Goal: Task Accomplishment & Management: Use online tool/utility

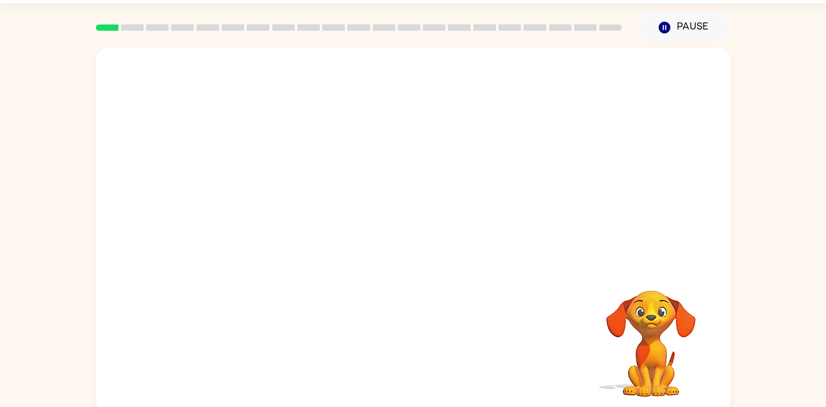
scroll to position [44, 0]
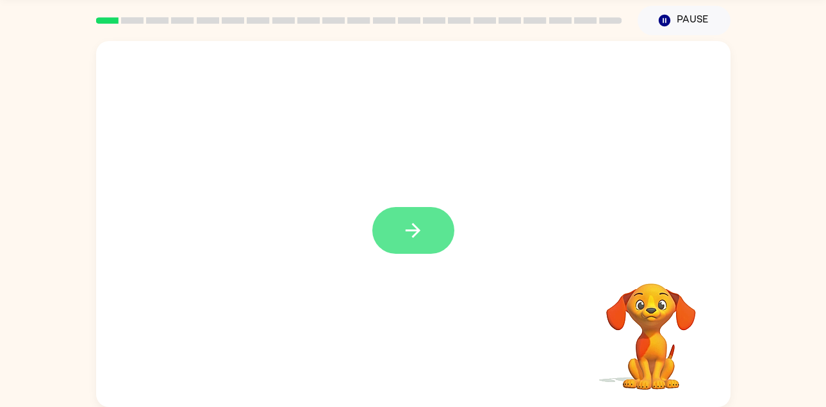
click at [423, 233] on icon "button" at bounding box center [413, 230] width 22 height 22
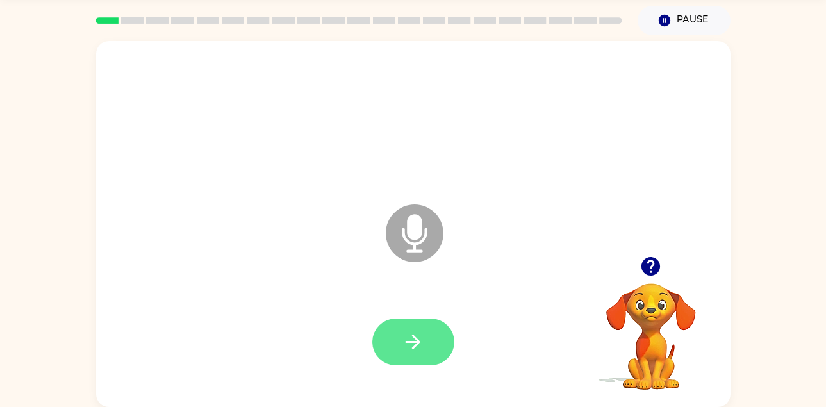
click at [420, 345] on icon "button" at bounding box center [413, 342] width 22 height 22
click at [415, 333] on icon "button" at bounding box center [413, 342] width 22 height 22
click at [436, 339] on button "button" at bounding box center [413, 342] width 82 height 47
click at [433, 334] on button "button" at bounding box center [413, 342] width 82 height 47
click at [413, 343] on icon "button" at bounding box center [413, 342] width 22 height 22
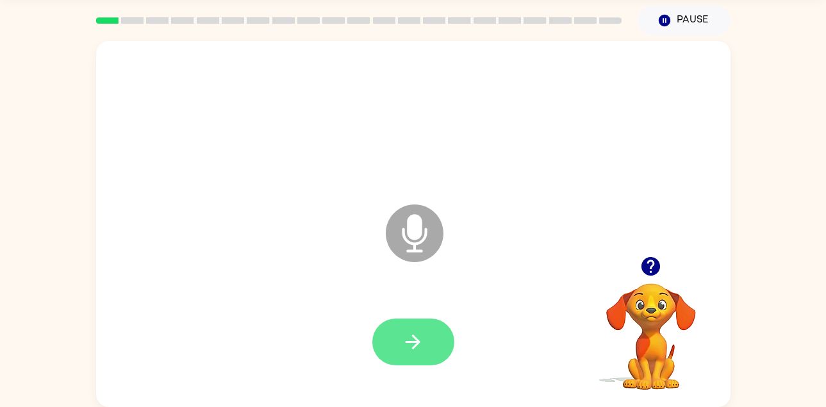
click at [405, 349] on icon "button" at bounding box center [413, 342] width 22 height 22
click at [420, 338] on icon "button" at bounding box center [413, 342] width 22 height 22
click at [413, 333] on icon "button" at bounding box center [413, 342] width 22 height 22
click at [412, 347] on icon "button" at bounding box center [413, 342] width 22 height 22
click at [405, 347] on icon "button" at bounding box center [413, 342] width 22 height 22
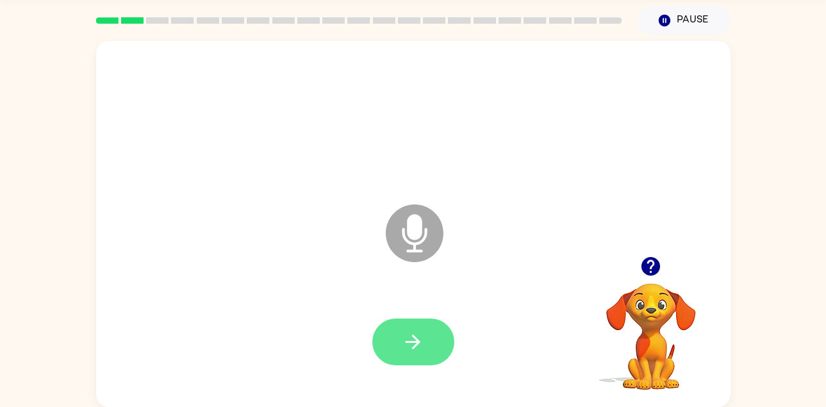
click at [401, 354] on button "button" at bounding box center [413, 342] width 82 height 47
click at [421, 343] on icon "button" at bounding box center [413, 342] width 22 height 22
click at [420, 324] on button "button" at bounding box center [413, 342] width 82 height 47
click at [424, 351] on button "button" at bounding box center [413, 342] width 82 height 47
click at [409, 333] on icon "button" at bounding box center [413, 342] width 22 height 22
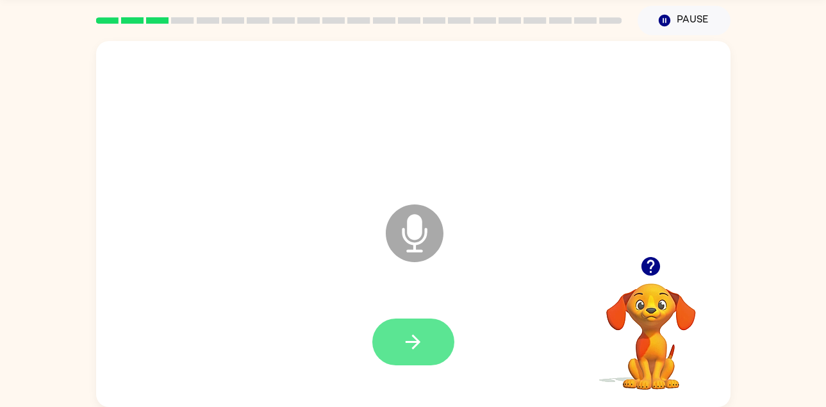
click at [435, 326] on button "button" at bounding box center [413, 342] width 82 height 47
click at [421, 319] on button "button" at bounding box center [413, 342] width 82 height 47
click at [387, 346] on button "button" at bounding box center [413, 342] width 82 height 47
click at [400, 363] on button "button" at bounding box center [413, 342] width 82 height 47
click at [421, 345] on icon "button" at bounding box center [413, 342] width 22 height 22
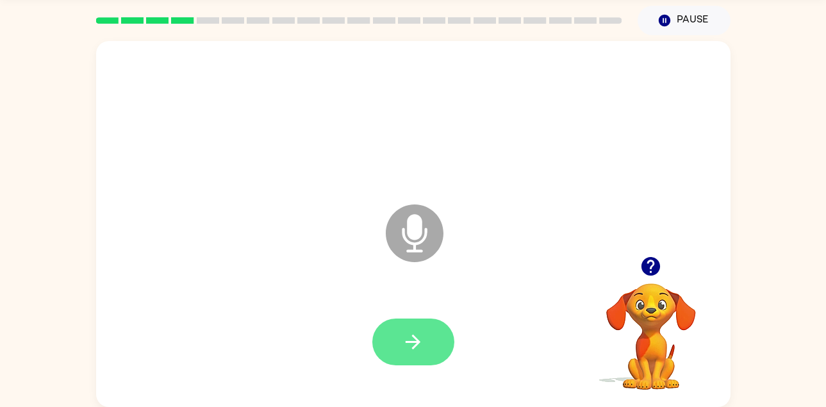
click at [428, 332] on button "button" at bounding box center [413, 342] width 82 height 47
click at [426, 334] on button "button" at bounding box center [413, 342] width 82 height 47
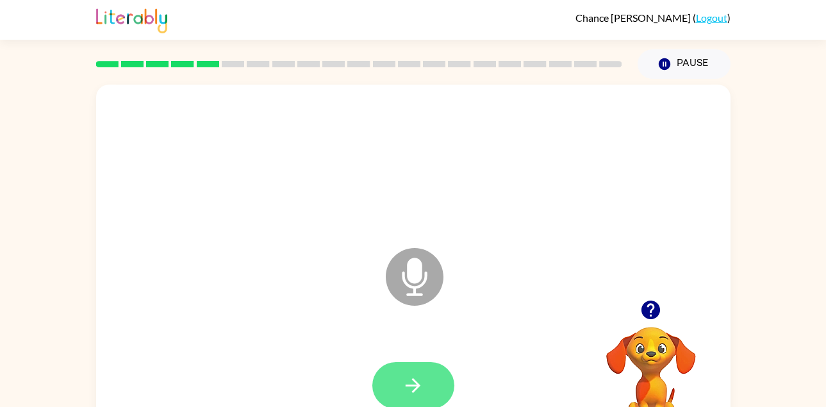
click at [435, 383] on button "button" at bounding box center [413, 385] width 82 height 47
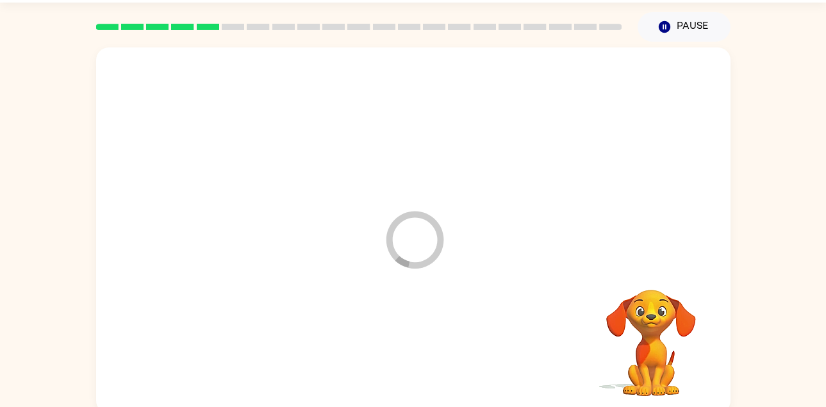
scroll to position [44, 0]
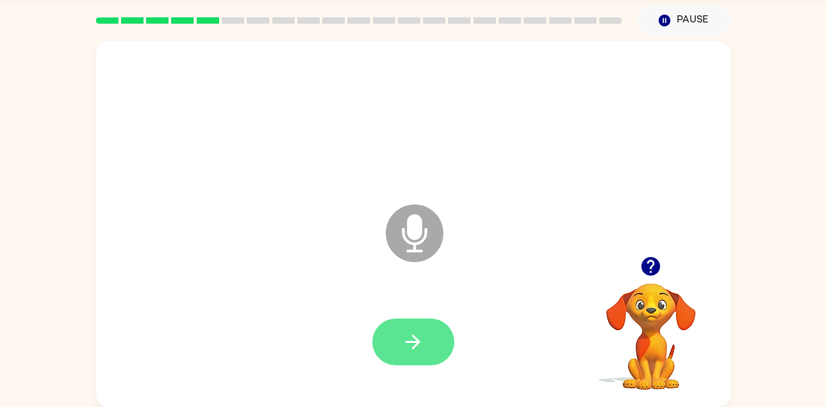
click at [411, 338] on icon "button" at bounding box center [413, 342] width 22 height 22
click at [436, 345] on button "button" at bounding box center [413, 342] width 82 height 47
click at [426, 351] on button "button" at bounding box center [413, 342] width 82 height 47
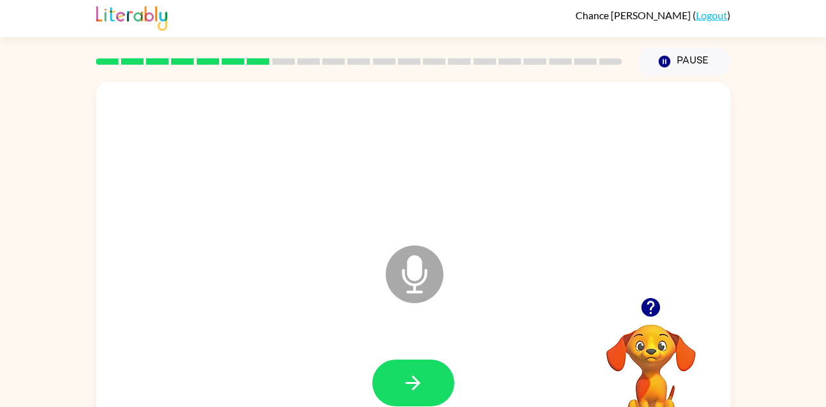
scroll to position [0, 0]
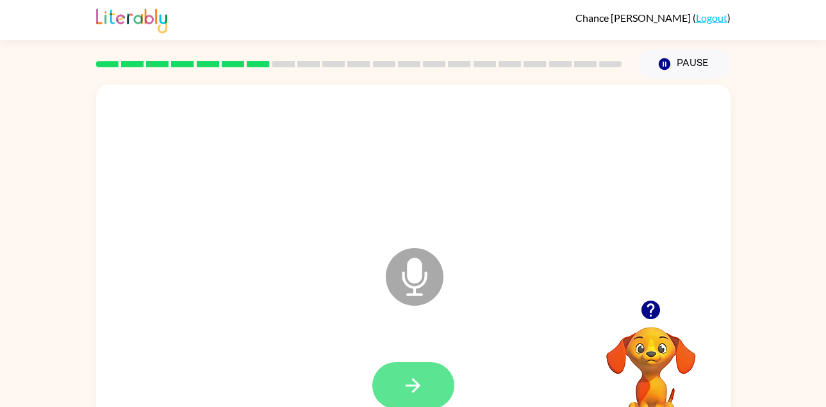
click at [415, 376] on icon "button" at bounding box center [413, 385] width 22 height 22
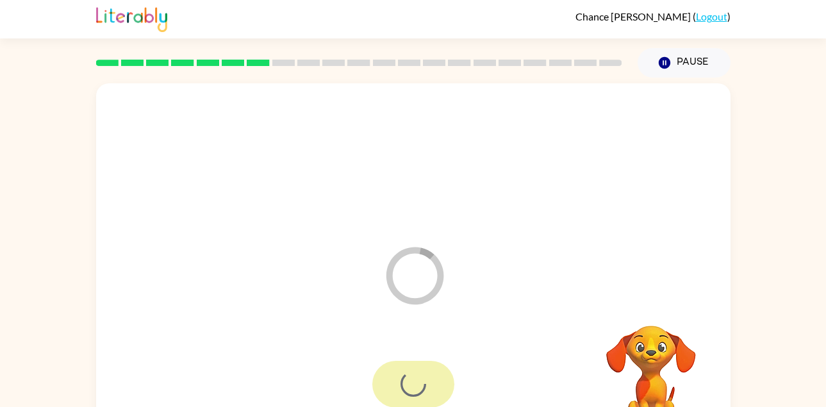
scroll to position [44, 0]
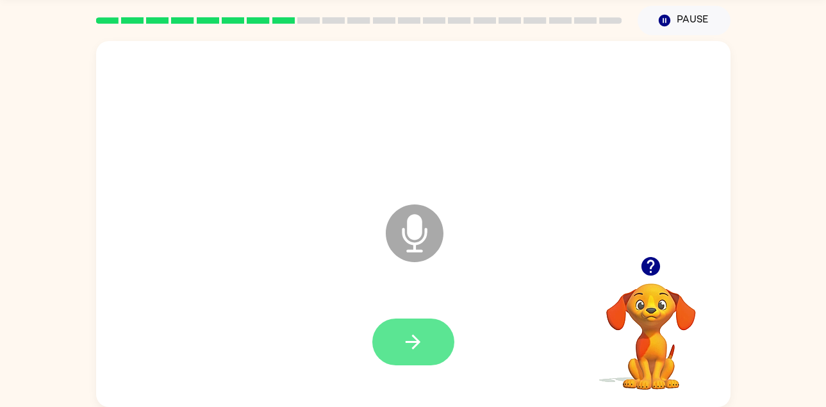
click at [411, 341] on icon "button" at bounding box center [413, 342] width 15 height 15
click at [422, 326] on button "button" at bounding box center [413, 342] width 82 height 47
click at [405, 348] on icon "button" at bounding box center [413, 342] width 22 height 22
click at [408, 329] on button "button" at bounding box center [413, 342] width 82 height 47
click at [402, 331] on icon "button" at bounding box center [413, 342] width 22 height 22
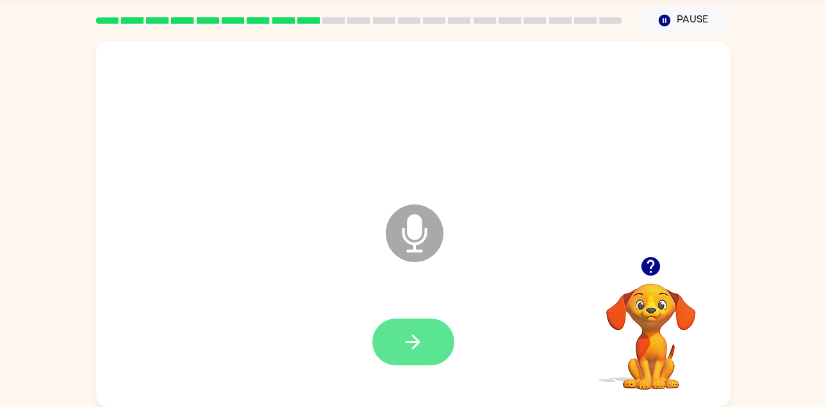
click at [404, 336] on icon "button" at bounding box center [413, 342] width 22 height 22
click at [402, 338] on icon "button" at bounding box center [413, 342] width 22 height 22
click at [414, 307] on div at bounding box center [413, 342] width 609 height 105
click at [488, 187] on div "Microphone The Microphone is here when it is your turn to talk" at bounding box center [382, 201] width 547 height 46
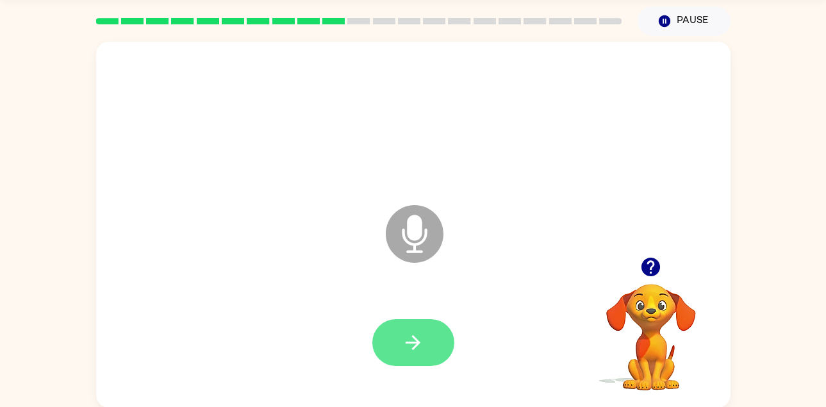
click at [422, 326] on button "button" at bounding box center [413, 342] width 82 height 47
click at [432, 322] on button "button" at bounding box center [413, 342] width 82 height 47
click at [419, 337] on icon "button" at bounding box center [413, 342] width 22 height 22
click at [413, 343] on icon "button" at bounding box center [413, 342] width 15 height 15
click at [429, 350] on button "button" at bounding box center [413, 342] width 82 height 47
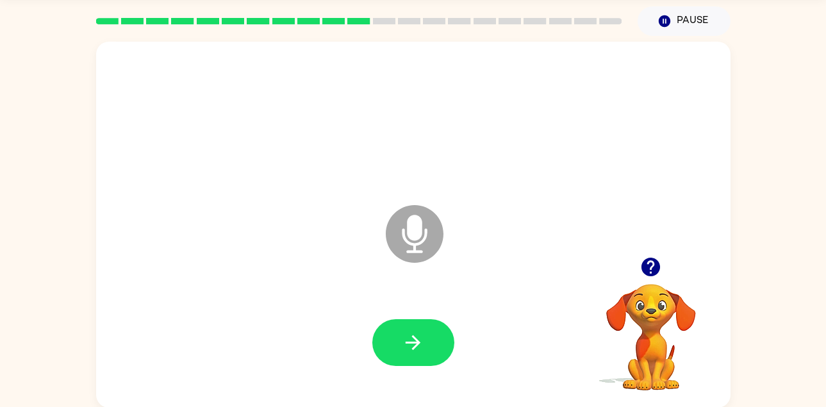
click at [416, 296] on icon "Microphone The Microphone is here when it is your turn to talk" at bounding box center [479, 250] width 192 height 96
click at [429, 358] on button "button" at bounding box center [413, 342] width 82 height 47
click at [432, 333] on button "button" at bounding box center [413, 342] width 82 height 47
click at [411, 365] on button "button" at bounding box center [413, 342] width 82 height 47
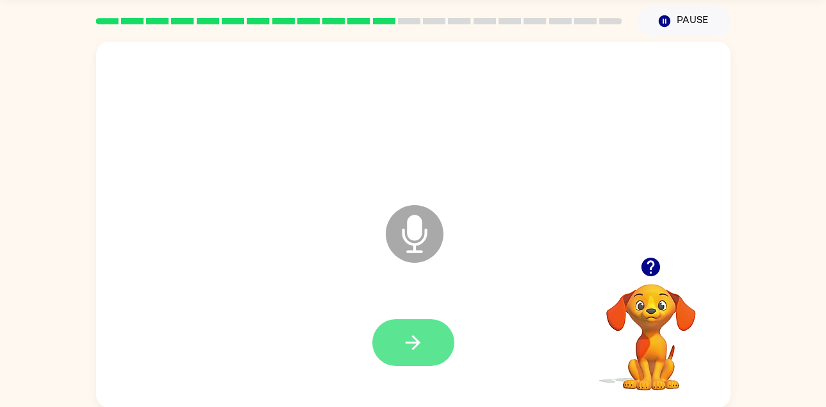
click at [420, 341] on icon "button" at bounding box center [413, 342] width 22 height 22
click at [392, 333] on button "button" at bounding box center [413, 342] width 82 height 47
click at [420, 399] on div "Microphone The Microphone is here when it is your turn to talk" at bounding box center [413, 225] width 635 height 366
click at [416, 333] on icon "button" at bounding box center [413, 342] width 22 height 22
click at [403, 340] on icon "button" at bounding box center [413, 342] width 22 height 22
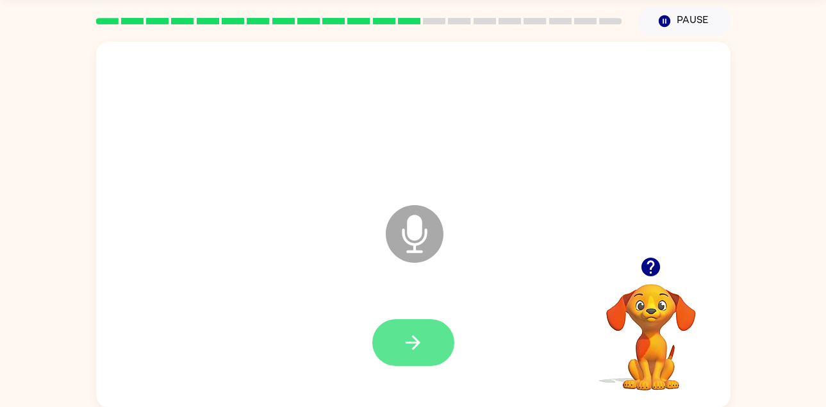
click at [429, 340] on button "button" at bounding box center [413, 342] width 82 height 47
click at [417, 325] on button "button" at bounding box center [413, 342] width 82 height 47
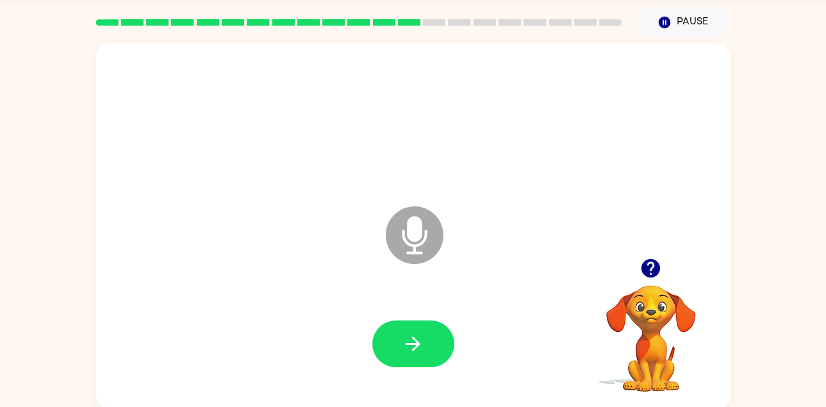
scroll to position [40, 0]
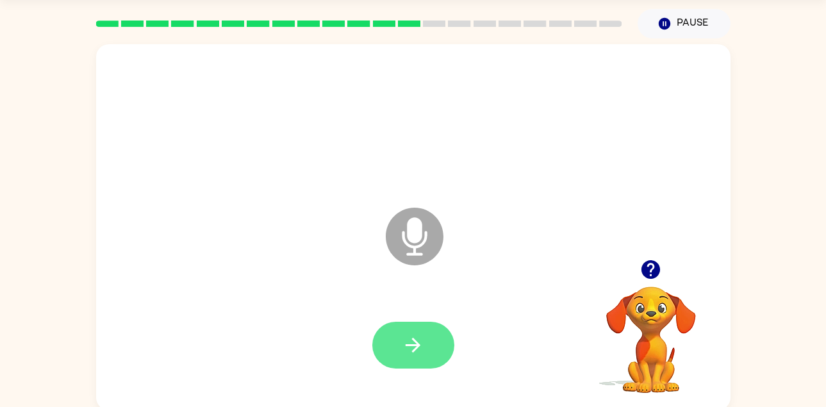
click at [431, 330] on button "button" at bounding box center [413, 345] width 82 height 47
click at [411, 357] on button "button" at bounding box center [413, 345] width 82 height 47
click at [411, 337] on icon "button" at bounding box center [413, 345] width 22 height 22
click at [417, 362] on button "button" at bounding box center [413, 345] width 82 height 47
click at [436, 347] on button "button" at bounding box center [413, 345] width 82 height 47
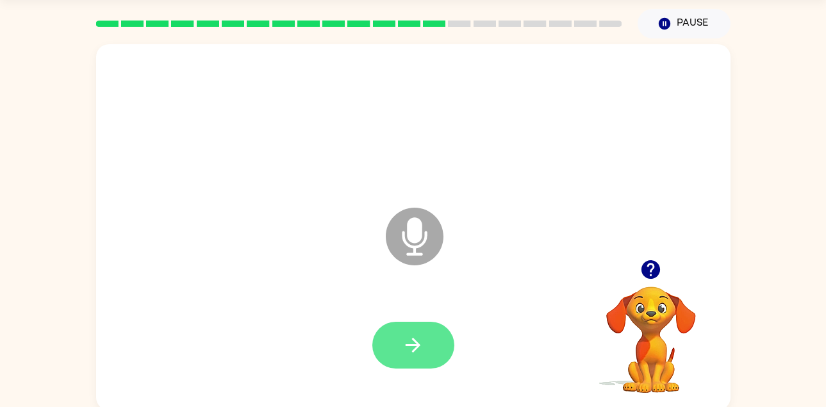
click at [428, 326] on button "button" at bounding box center [413, 345] width 82 height 47
click at [435, 352] on button "button" at bounding box center [413, 345] width 82 height 47
click at [414, 329] on button "button" at bounding box center [413, 345] width 82 height 47
click at [411, 342] on icon "button" at bounding box center [413, 345] width 22 height 22
click at [429, 398] on div "Microphone The Microphone is here when it is your turn to talk" at bounding box center [413, 227] width 635 height 366
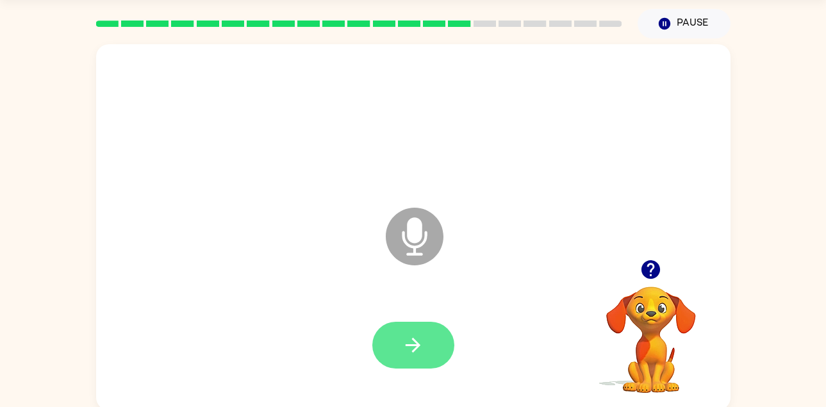
click at [415, 327] on button "button" at bounding box center [413, 345] width 82 height 47
click at [396, 336] on button "button" at bounding box center [413, 345] width 82 height 47
click at [416, 349] on icon "button" at bounding box center [413, 345] width 15 height 15
click at [431, 332] on button "button" at bounding box center [413, 345] width 82 height 47
click at [401, 333] on button "button" at bounding box center [413, 345] width 82 height 47
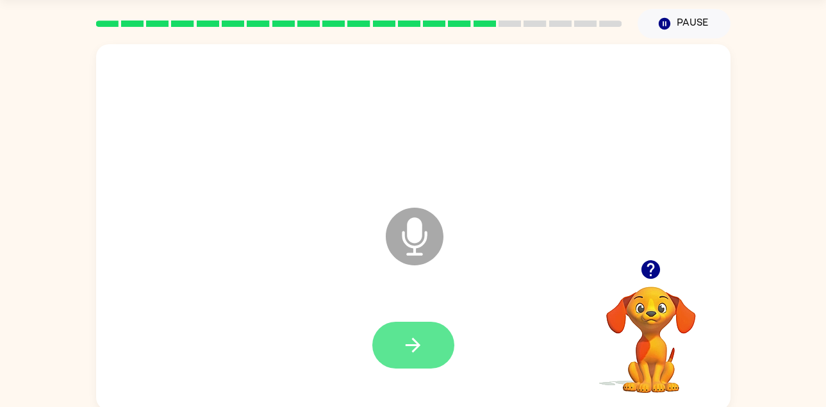
click at [416, 326] on button "button" at bounding box center [413, 345] width 82 height 47
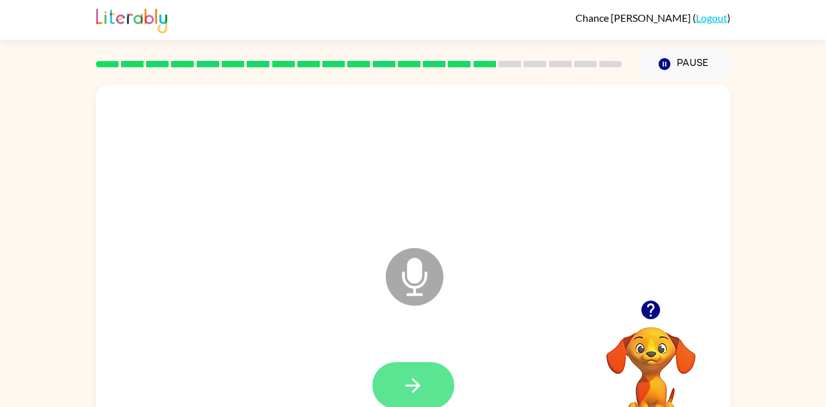
click at [404, 378] on icon "button" at bounding box center [413, 385] width 22 height 22
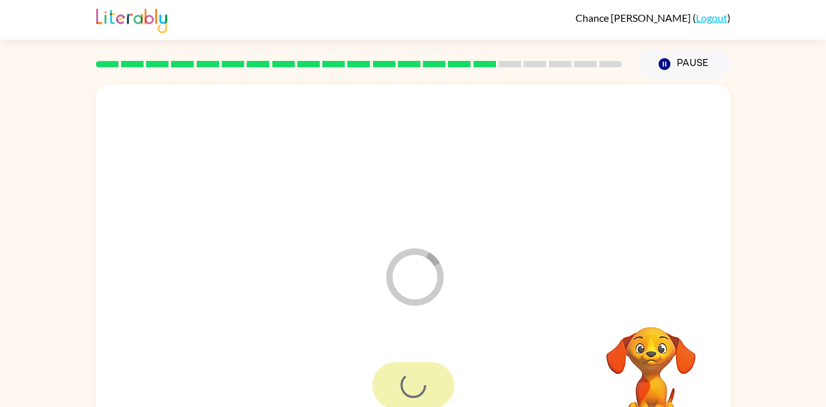
scroll to position [44, 0]
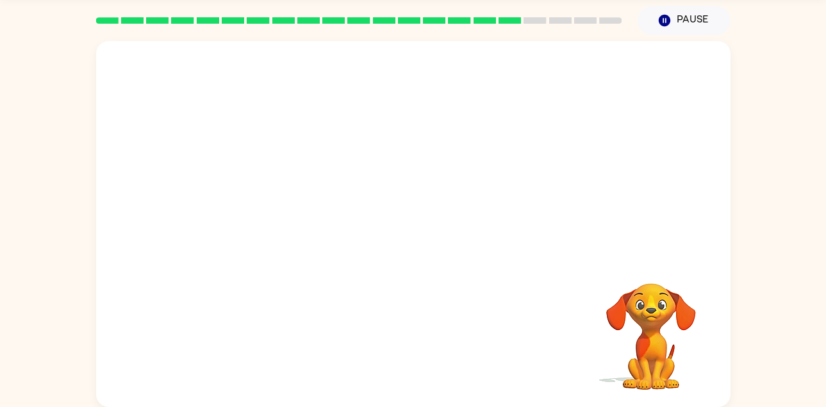
click at [74, 404] on div "Your browser must support playing .mp4 files to use Literably. Please try using…" at bounding box center [413, 221] width 826 height 372
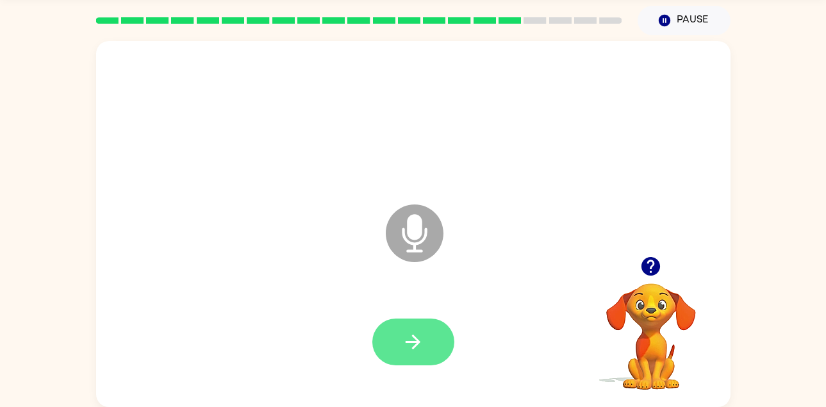
click at [417, 344] on icon "button" at bounding box center [413, 342] width 15 height 15
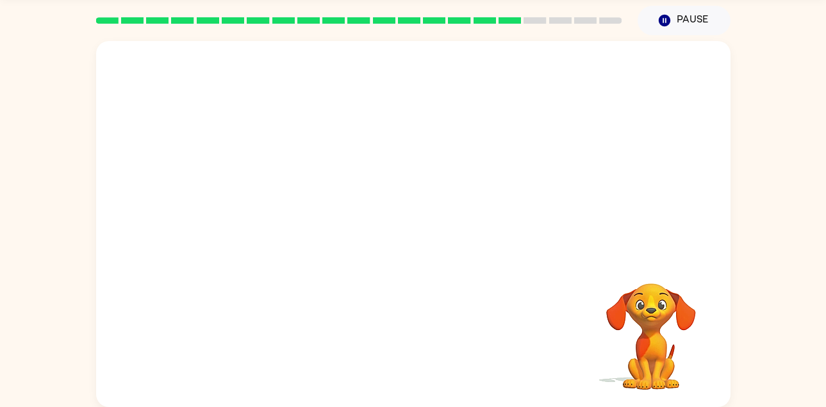
click at [642, 325] on video "Your browser must support playing .mp4 files to use Literably. Please try using…" at bounding box center [651, 327] width 128 height 128
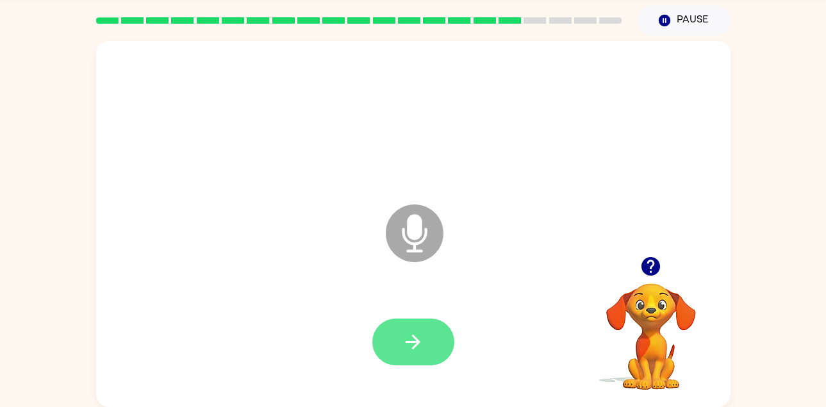
click at [414, 333] on icon "button" at bounding box center [413, 342] width 22 height 22
click at [422, 320] on button "button" at bounding box center [413, 342] width 82 height 47
click at [404, 342] on icon "button" at bounding box center [413, 342] width 22 height 22
click at [437, 329] on button "button" at bounding box center [413, 342] width 82 height 47
click at [417, 348] on icon "button" at bounding box center [413, 342] width 22 height 22
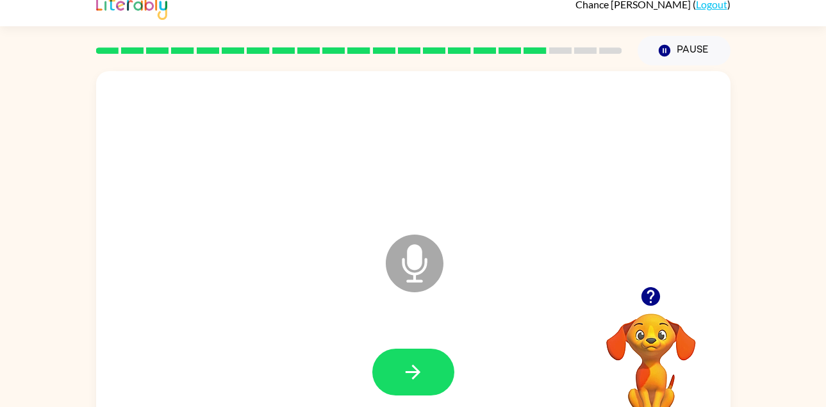
scroll to position [14, 0]
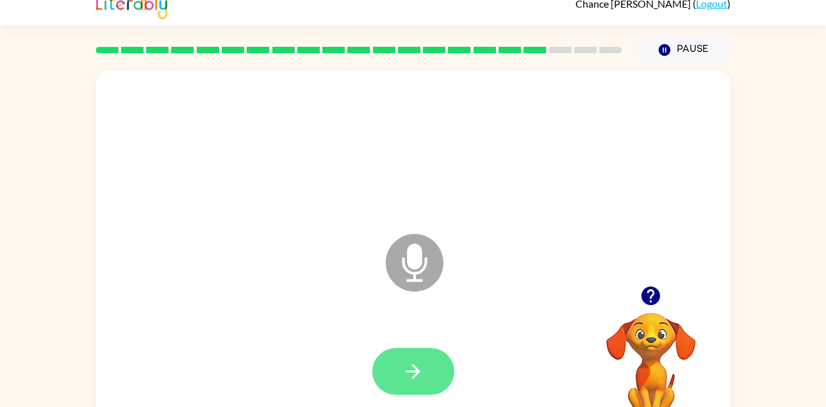
click at [423, 360] on icon "button" at bounding box center [413, 371] width 22 height 22
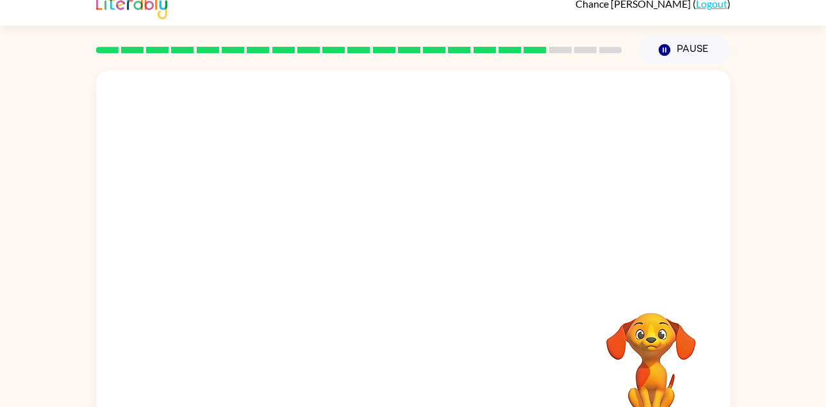
scroll to position [44, 0]
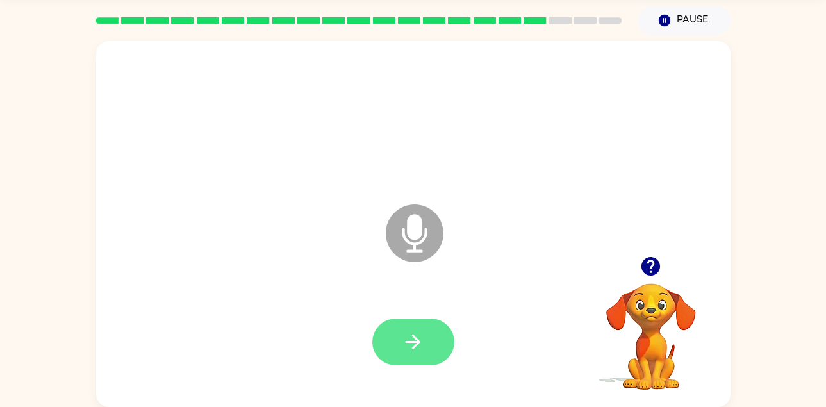
click at [423, 325] on button "button" at bounding box center [413, 342] width 82 height 47
click at [431, 329] on button "button" at bounding box center [413, 342] width 82 height 47
click at [395, 327] on button "button" at bounding box center [413, 342] width 82 height 47
click at [417, 327] on button "button" at bounding box center [413, 342] width 82 height 47
click at [425, 339] on button "button" at bounding box center [413, 342] width 82 height 47
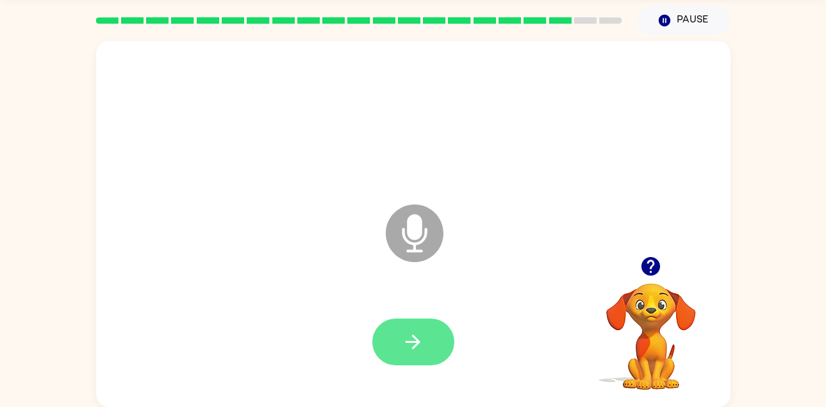
click at [431, 363] on button "button" at bounding box center [413, 342] width 82 height 47
click at [412, 375] on div at bounding box center [413, 342] width 609 height 105
click at [420, 325] on button "button" at bounding box center [413, 342] width 82 height 47
click at [418, 350] on icon "button" at bounding box center [413, 342] width 22 height 22
click at [397, 332] on button "button" at bounding box center [413, 342] width 82 height 47
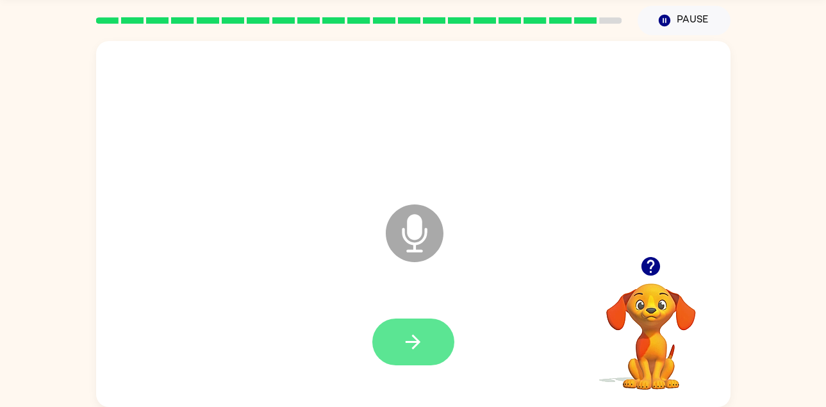
click at [418, 362] on button "button" at bounding box center [413, 342] width 82 height 47
click at [419, 327] on button "button" at bounding box center [413, 342] width 82 height 47
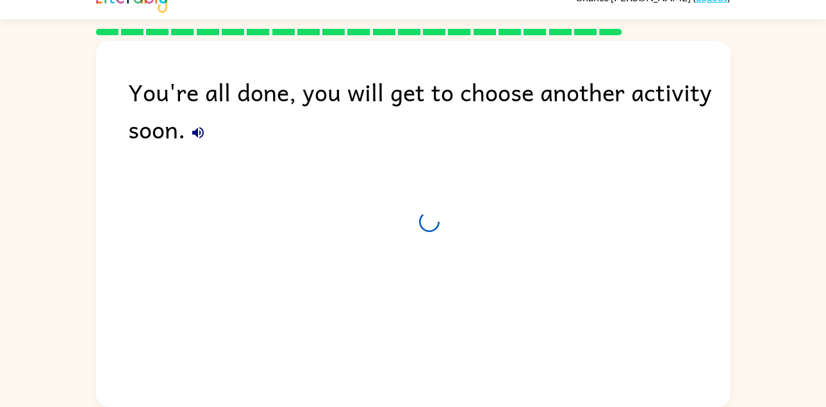
scroll to position [21, 0]
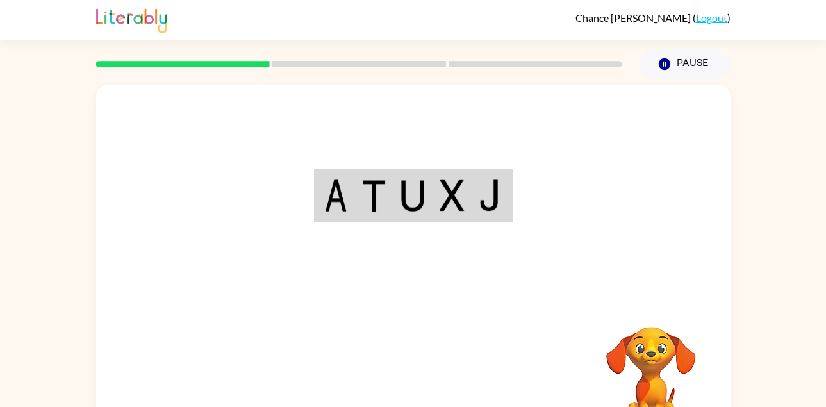
click at [410, 393] on div "Your browser must support playing .mp4 files to use Literably. Please try using…" at bounding box center [413, 268] width 635 height 366
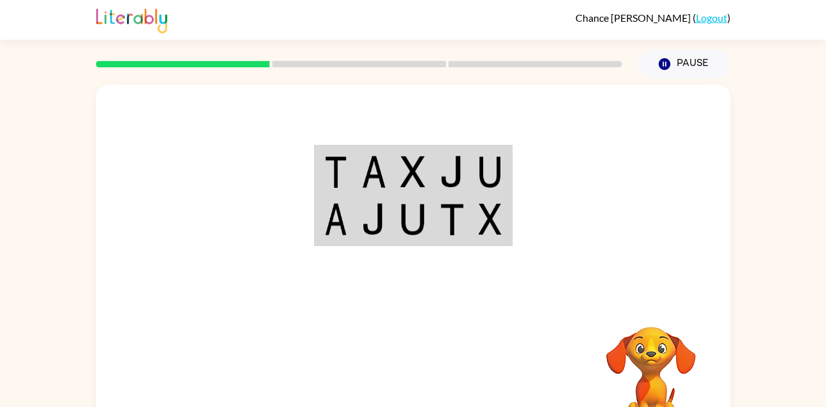
click at [598, 326] on video "Your browser must support playing .mp4 files to use Literably. Please try using…" at bounding box center [651, 371] width 128 height 128
click at [675, 270] on div at bounding box center [413, 192] width 635 height 215
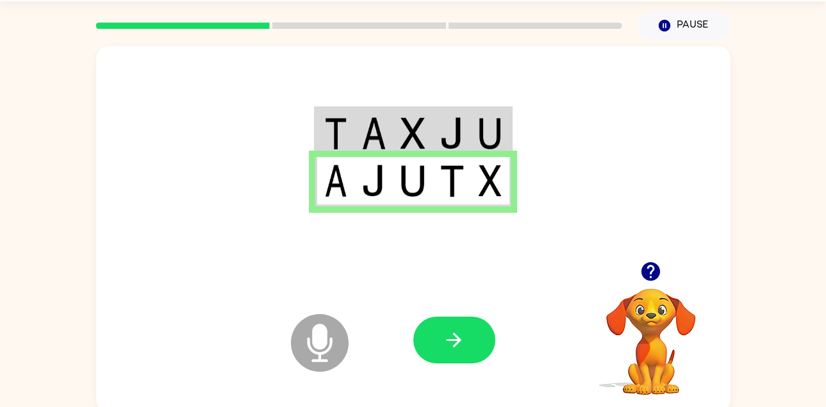
scroll to position [44, 0]
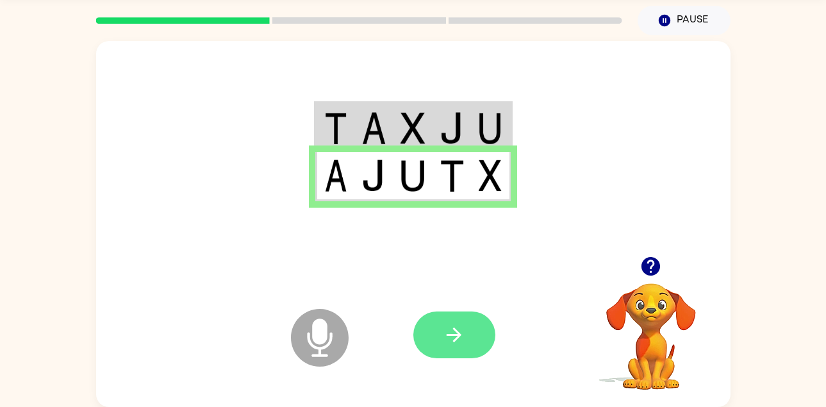
click at [449, 333] on icon "button" at bounding box center [454, 335] width 22 height 22
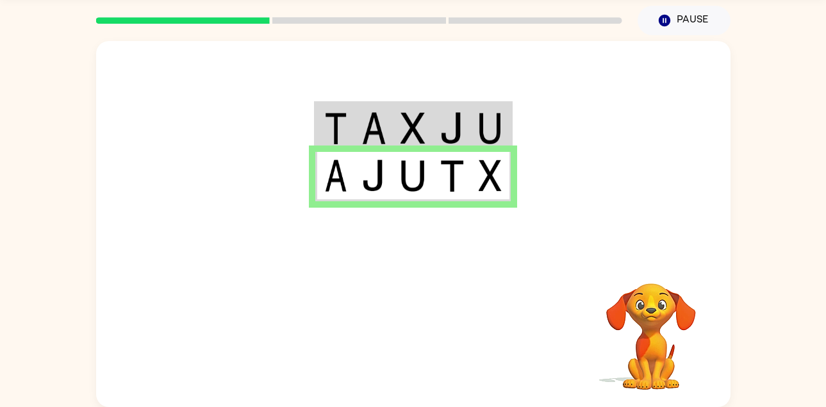
click at [415, 130] on img at bounding box center [413, 128] width 24 height 32
click at [466, 142] on td at bounding box center [452, 127] width 39 height 49
click at [456, 167] on img at bounding box center [452, 176] width 24 height 32
click at [556, 137] on div at bounding box center [413, 148] width 635 height 215
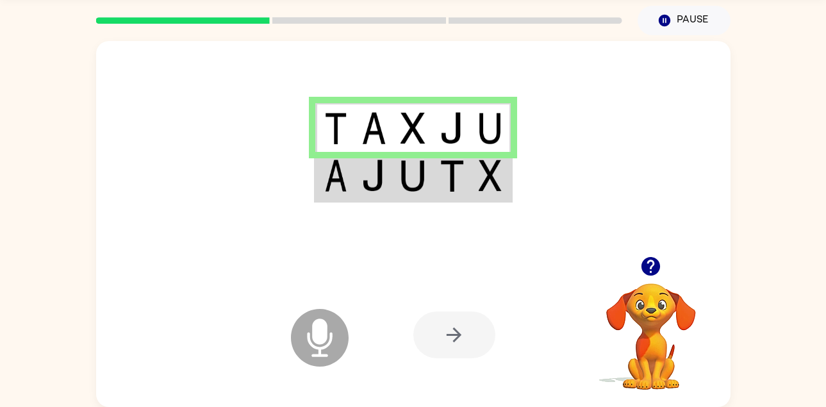
click at [478, 172] on td at bounding box center [491, 176] width 39 height 49
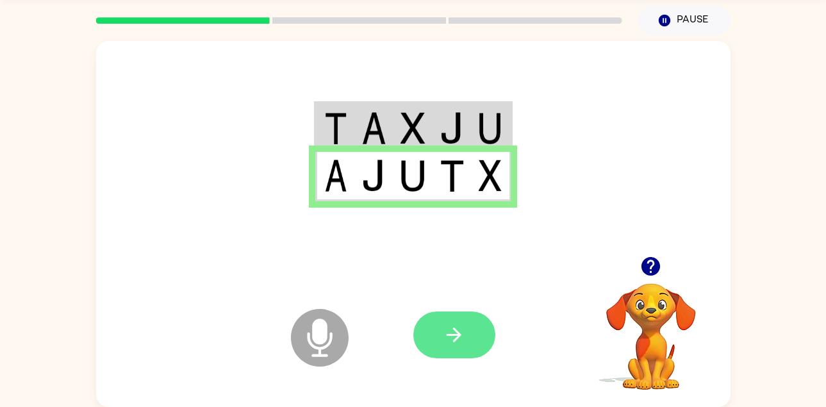
click at [476, 314] on button "button" at bounding box center [454, 335] width 82 height 47
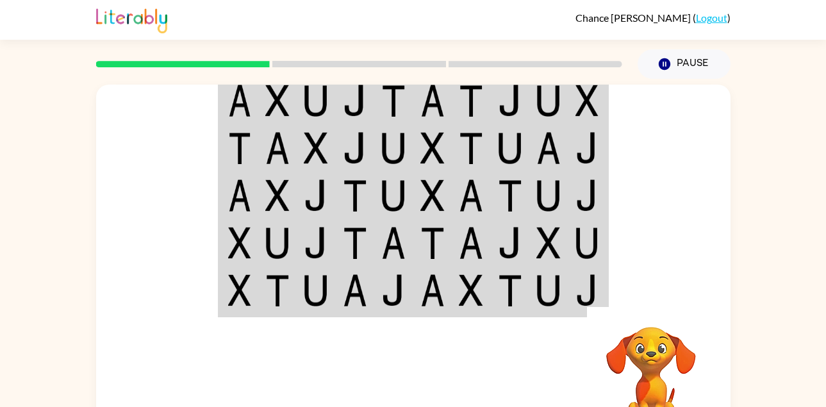
scroll to position [19, 0]
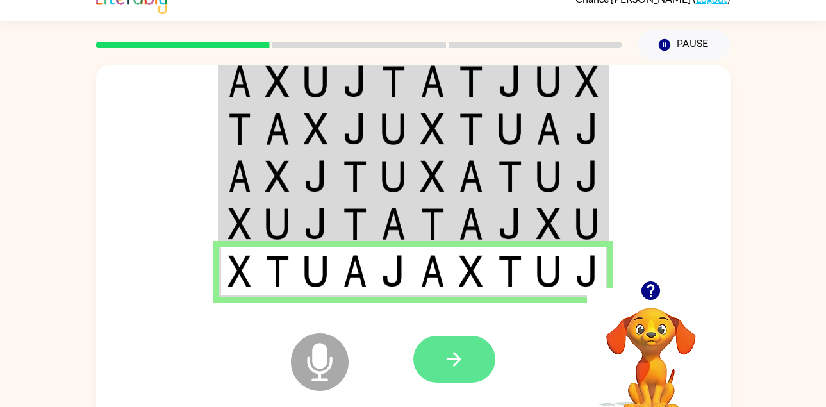
click at [453, 354] on icon "button" at bounding box center [454, 359] width 22 height 22
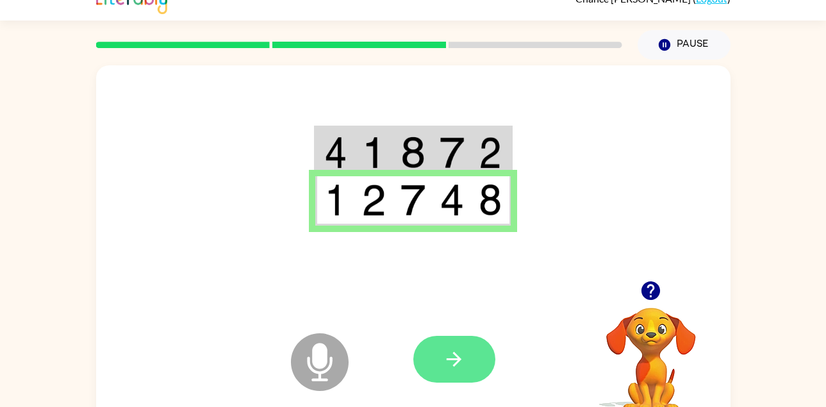
click at [435, 360] on button "button" at bounding box center [454, 359] width 82 height 47
click at [458, 359] on icon "button" at bounding box center [454, 359] width 15 height 15
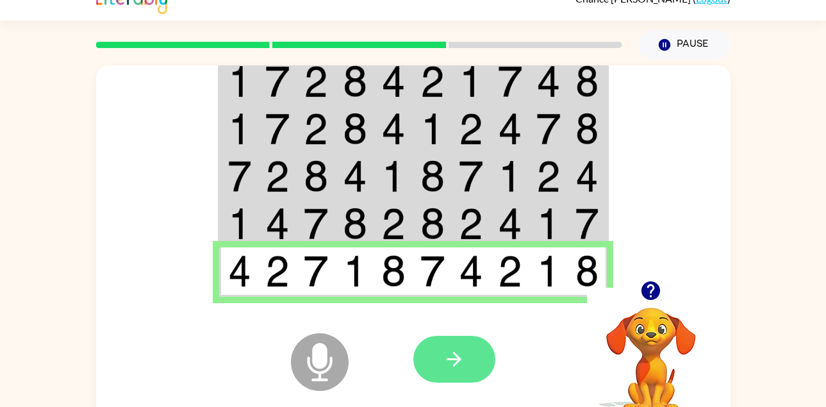
click at [434, 352] on button "button" at bounding box center [454, 359] width 82 height 47
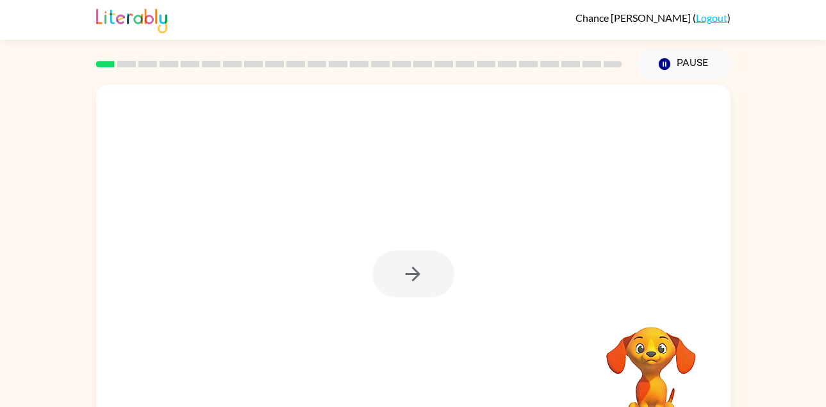
scroll to position [44, 0]
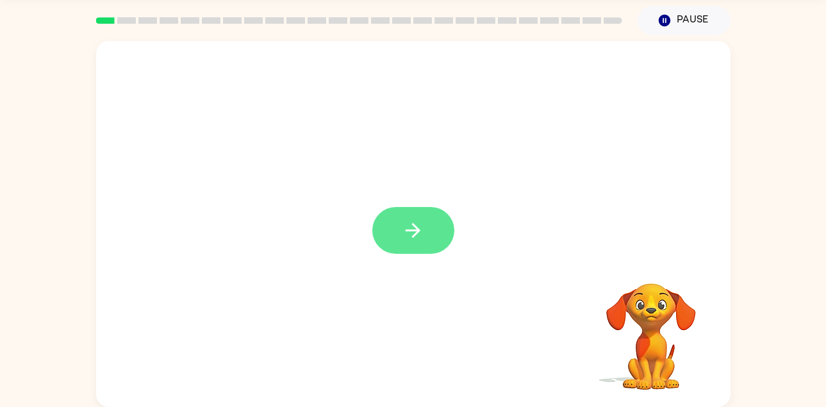
click at [413, 245] on button "button" at bounding box center [413, 230] width 82 height 47
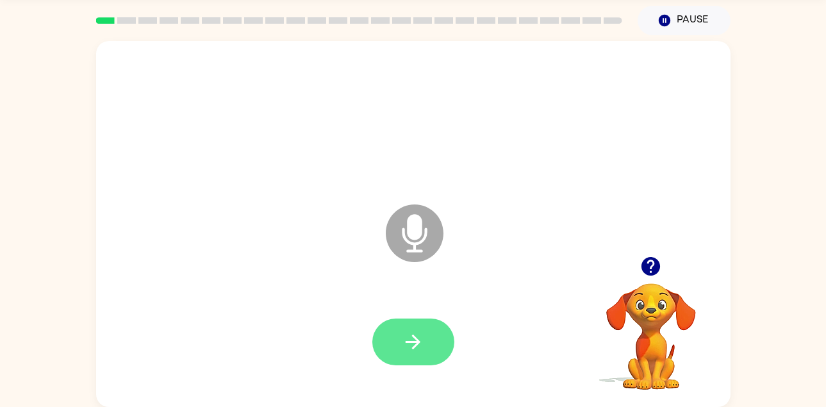
click at [431, 319] on button "button" at bounding box center [413, 342] width 82 height 47
click at [400, 343] on button "button" at bounding box center [413, 342] width 82 height 47
click at [419, 344] on icon "button" at bounding box center [413, 342] width 15 height 15
click at [409, 362] on button "button" at bounding box center [413, 342] width 82 height 47
click at [394, 345] on button "button" at bounding box center [413, 342] width 82 height 47
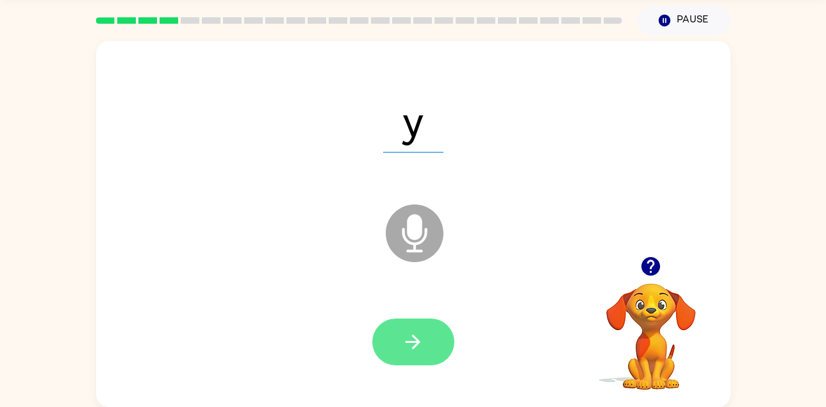
click at [420, 328] on button "button" at bounding box center [413, 342] width 82 height 47
click at [422, 325] on button "button" at bounding box center [413, 342] width 82 height 47
click at [426, 334] on button "button" at bounding box center [413, 342] width 82 height 47
click at [424, 342] on button "button" at bounding box center [413, 342] width 82 height 47
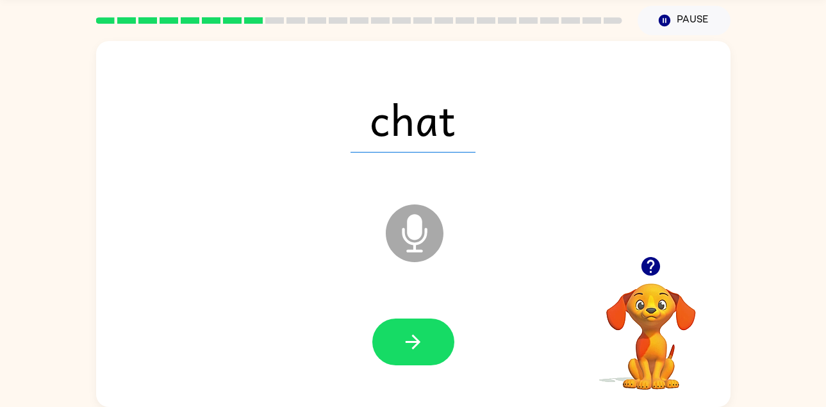
click at [420, 378] on div at bounding box center [413, 342] width 609 height 105
click at [409, 345] on icon "button" at bounding box center [413, 342] width 22 height 22
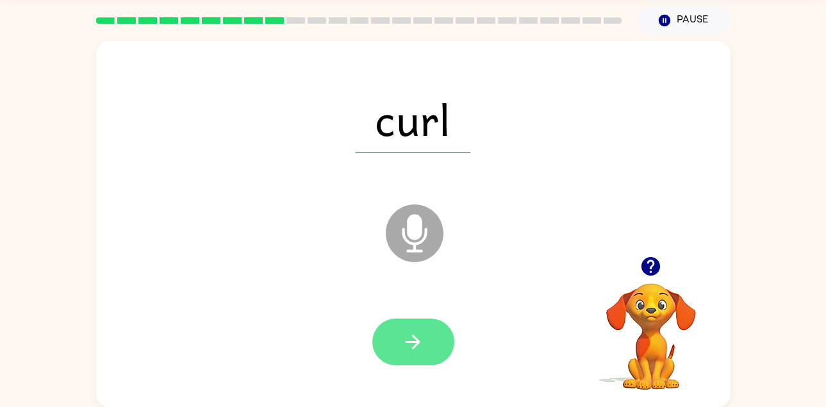
click at [435, 338] on button "button" at bounding box center [413, 342] width 82 height 47
click at [419, 345] on icon "button" at bounding box center [413, 342] width 22 height 22
click at [400, 324] on button "button" at bounding box center [413, 342] width 82 height 47
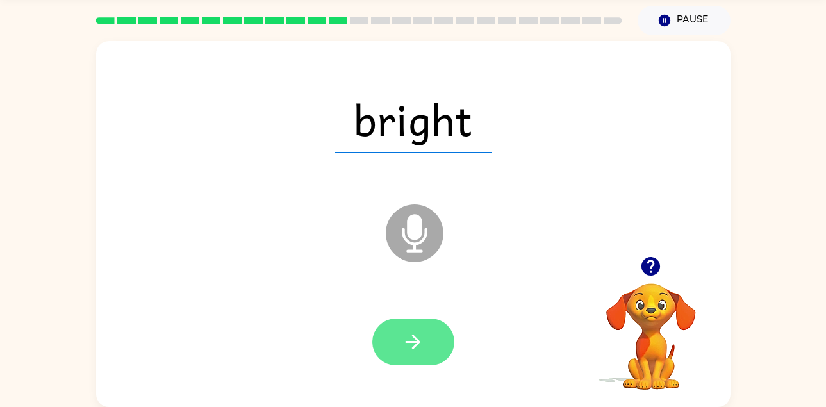
click at [428, 347] on button "button" at bounding box center [413, 342] width 82 height 47
click at [423, 344] on icon "button" at bounding box center [413, 342] width 22 height 22
click at [432, 350] on button "button" at bounding box center [413, 342] width 82 height 47
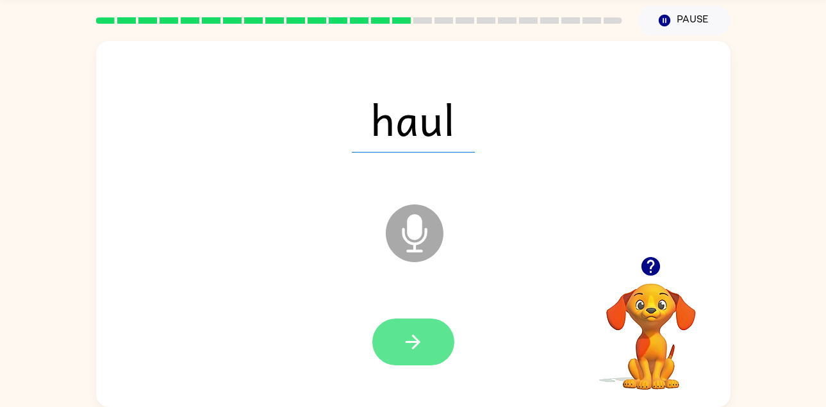
click at [437, 361] on button "button" at bounding box center [413, 342] width 82 height 47
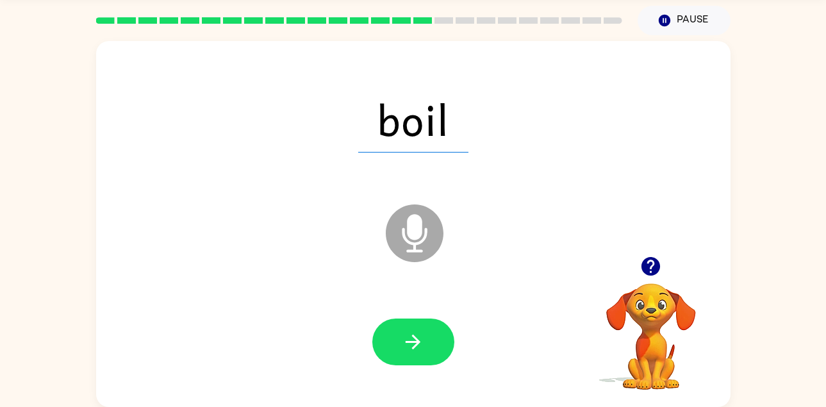
click at [431, 379] on div at bounding box center [413, 342] width 609 height 105
click at [435, 320] on button "button" at bounding box center [413, 342] width 82 height 47
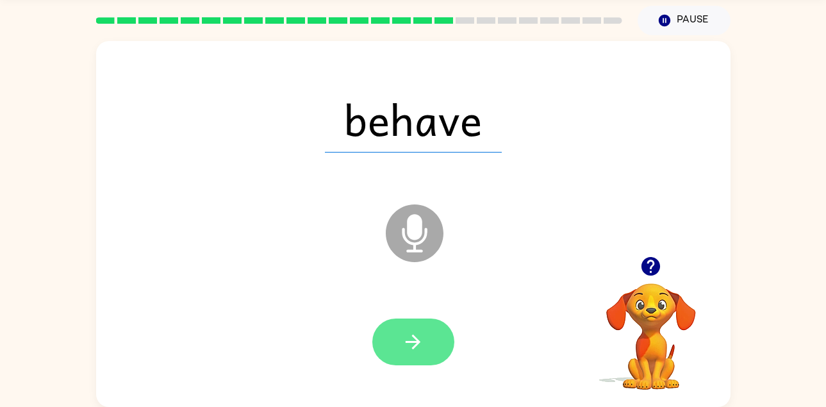
click at [433, 340] on button "button" at bounding box center [413, 342] width 82 height 47
click at [428, 340] on button "button" at bounding box center [413, 342] width 82 height 47
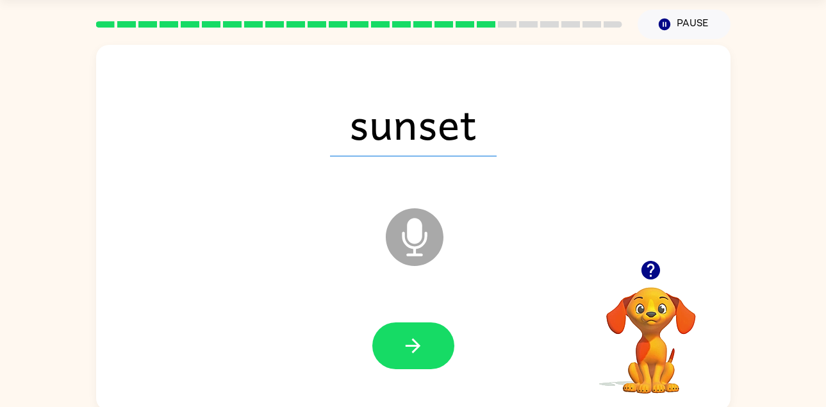
scroll to position [39, 0]
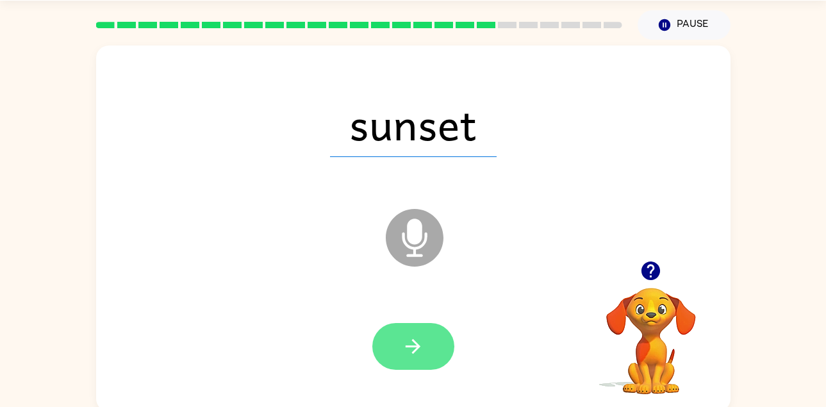
click at [417, 333] on button "button" at bounding box center [413, 346] width 82 height 47
click at [414, 347] on div at bounding box center [413, 346] width 82 height 47
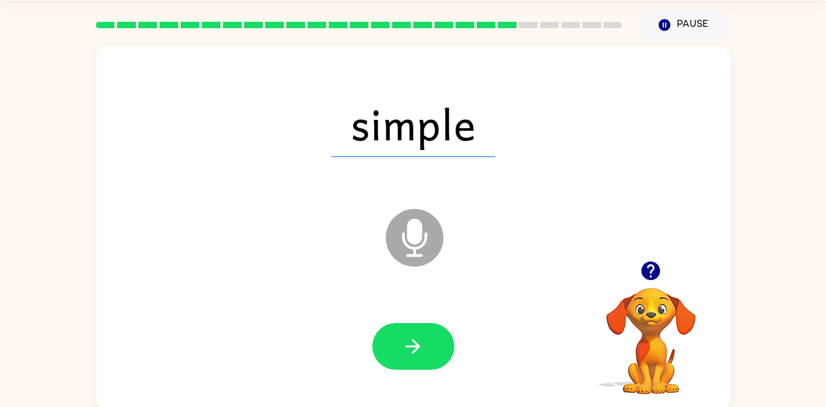
scroll to position [33, 0]
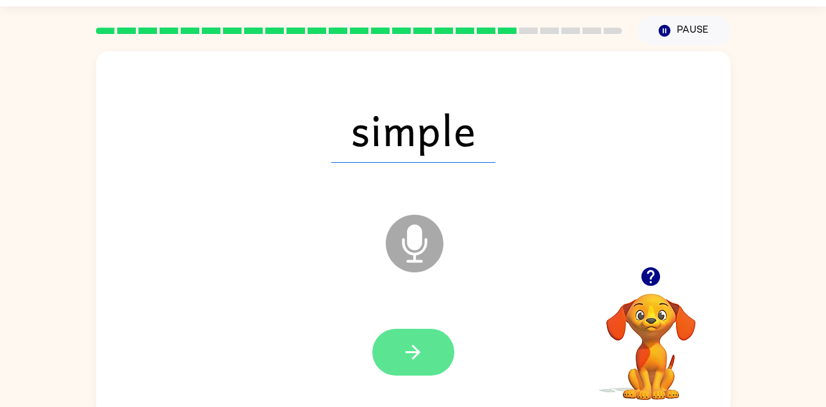
click at [408, 365] on button "button" at bounding box center [413, 352] width 82 height 47
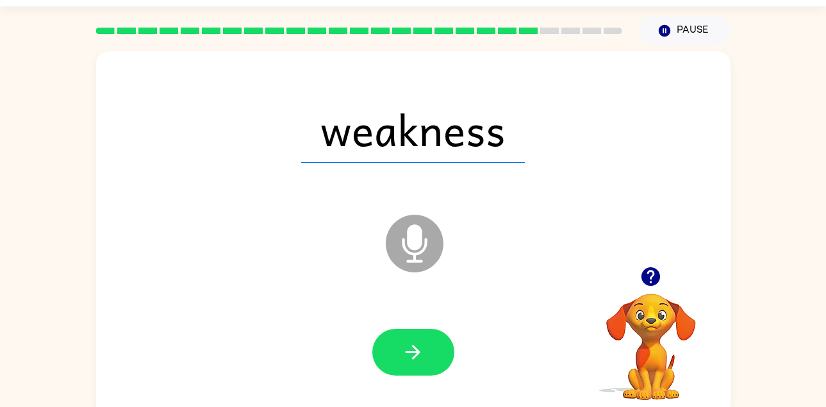
click at [397, 319] on div at bounding box center [413, 352] width 609 height 105
click at [424, 341] on button "button" at bounding box center [413, 352] width 82 height 47
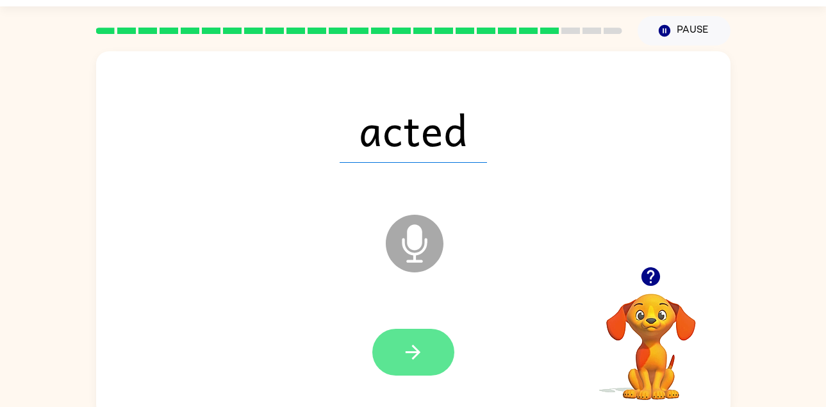
click at [404, 345] on icon "button" at bounding box center [413, 352] width 22 height 22
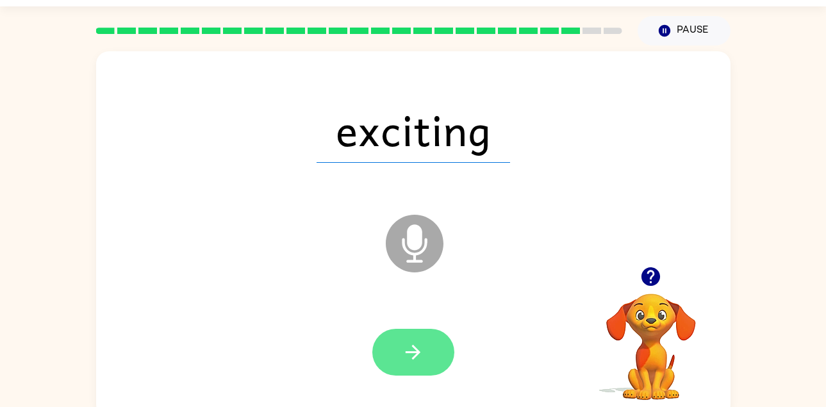
click at [418, 359] on icon "button" at bounding box center [413, 352] width 22 height 22
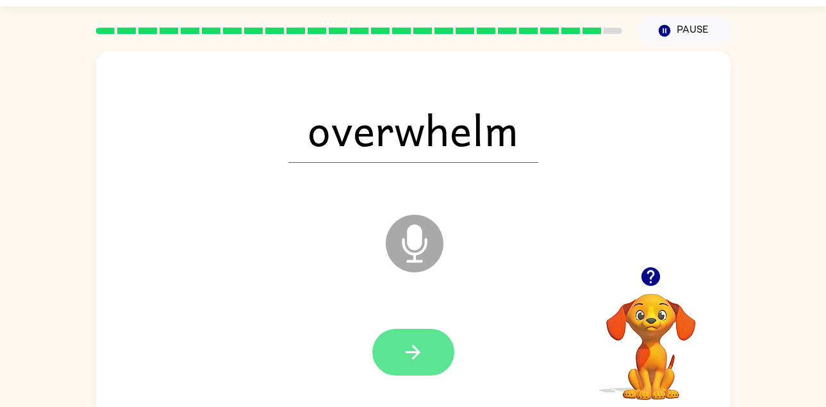
click at [417, 357] on icon "button" at bounding box center [413, 352] width 22 height 22
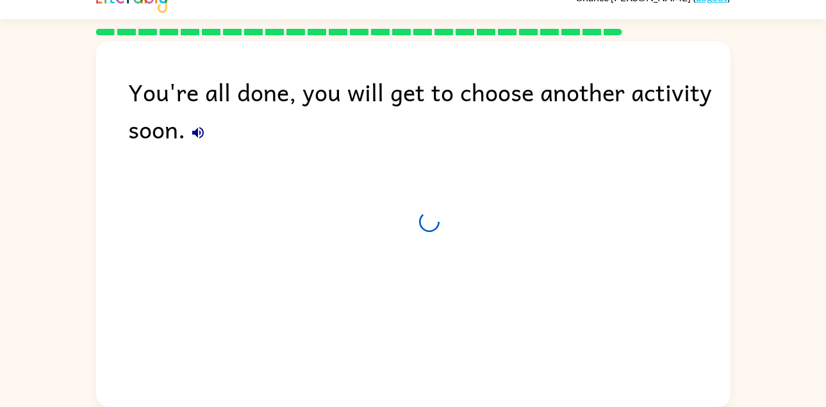
scroll to position [21, 0]
